Goal: Navigation & Orientation: Find specific page/section

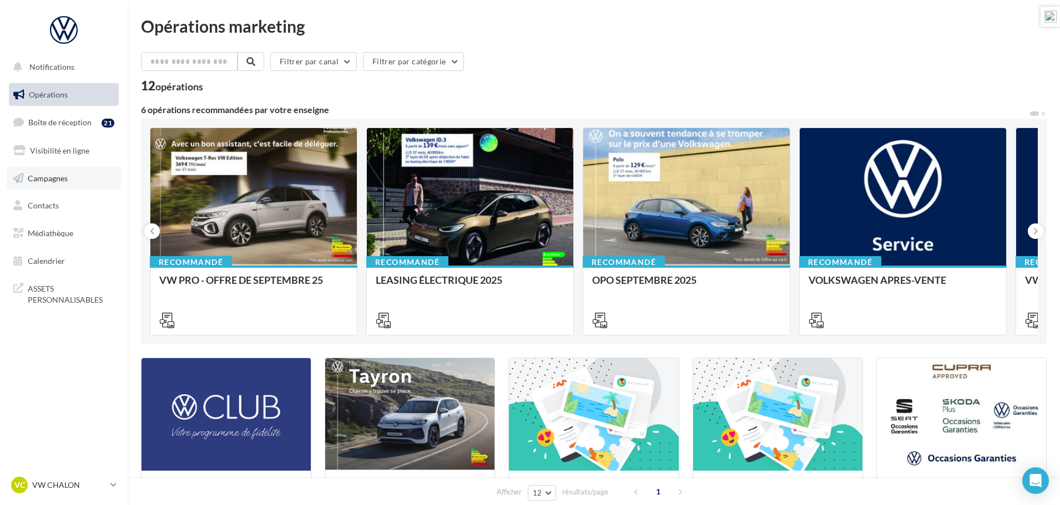
click at [54, 177] on span "Campagnes" at bounding box center [48, 177] width 40 height 9
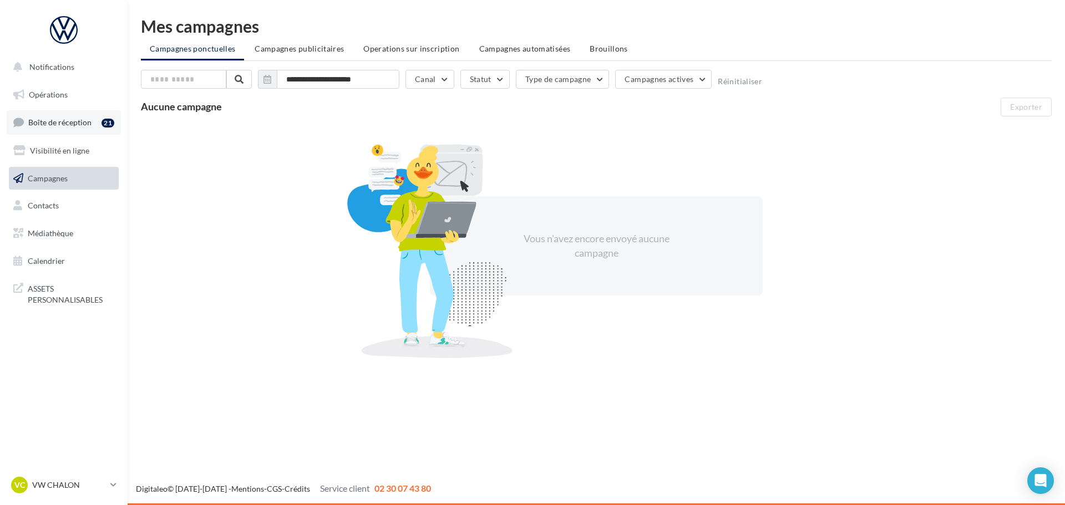
click at [67, 123] on span "Boîte de réception" at bounding box center [59, 122] width 63 height 9
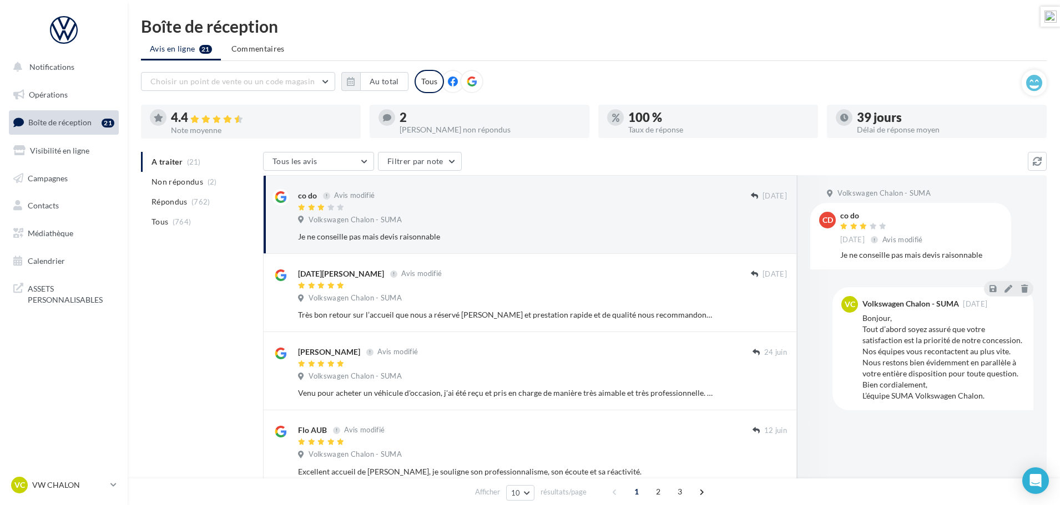
click at [451, 82] on icon at bounding box center [453, 82] width 10 height 10
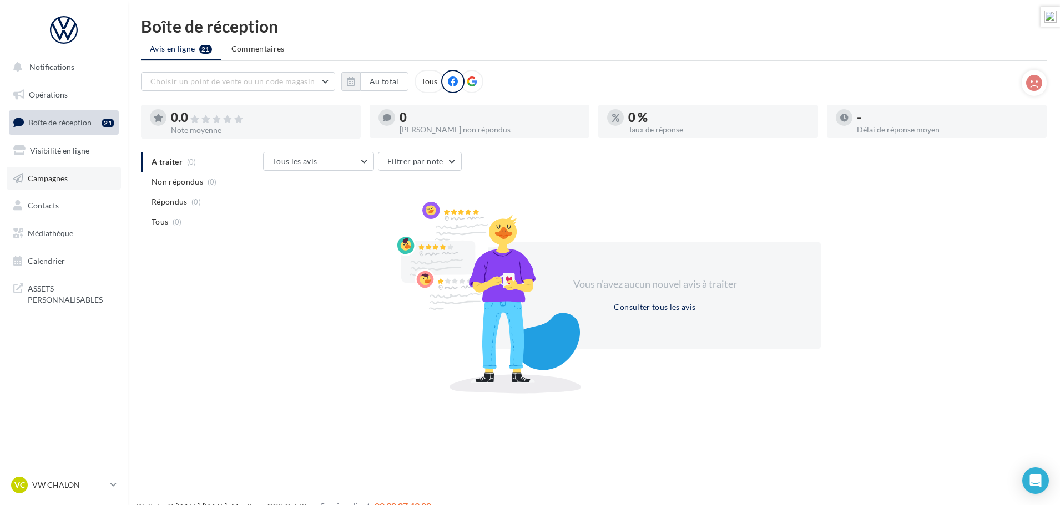
click at [55, 176] on span "Campagnes" at bounding box center [48, 177] width 40 height 9
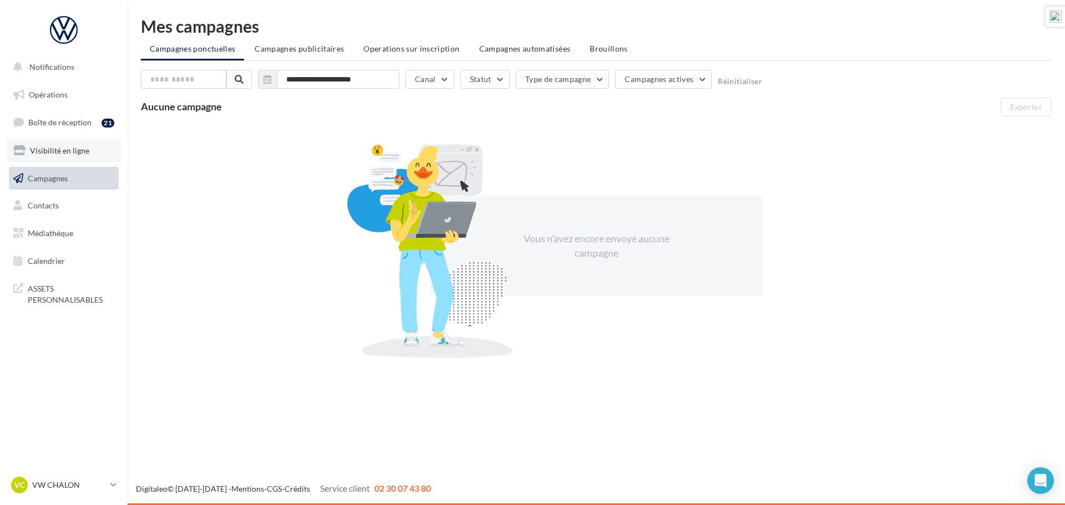
click at [52, 149] on span "Visibilité en ligne" at bounding box center [59, 150] width 59 height 9
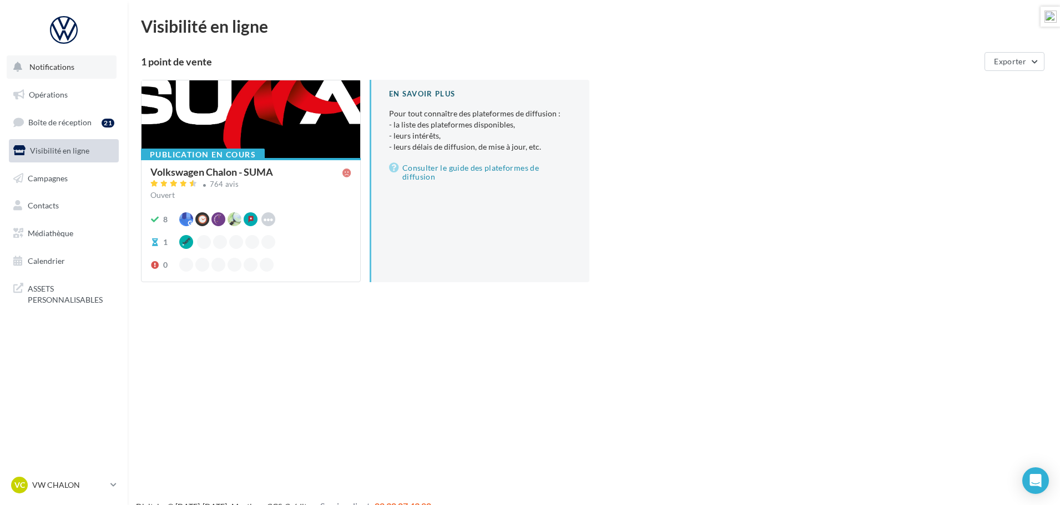
click at [57, 65] on span "Notifications" at bounding box center [51, 66] width 45 height 9
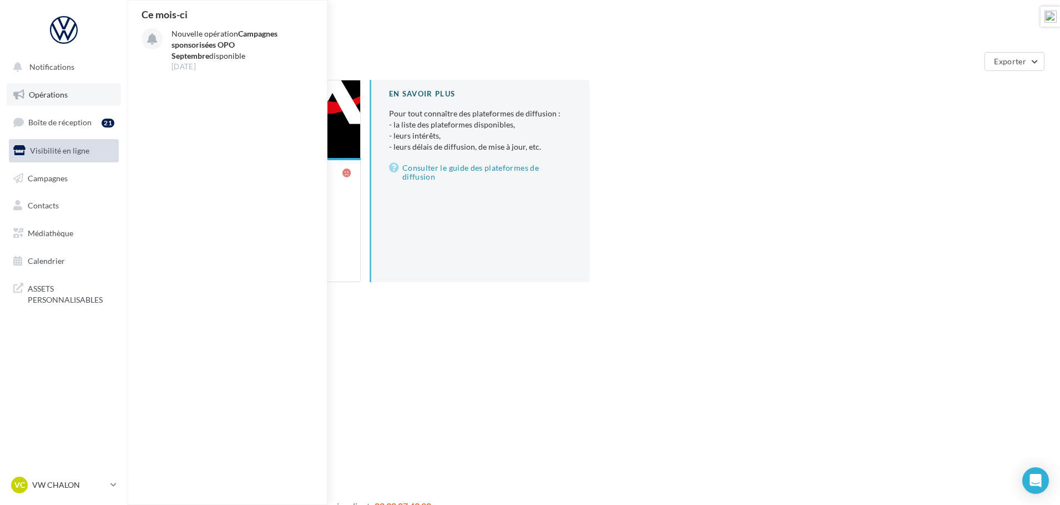
click at [55, 95] on span "Opérations" at bounding box center [48, 94] width 39 height 9
